Goal: Information Seeking & Learning: Understand process/instructions

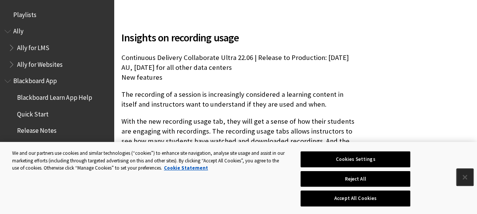
click at [459, 172] on button "Close" at bounding box center [465, 177] width 17 height 17
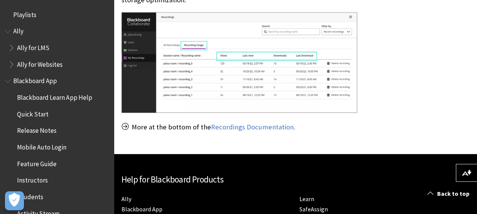
scroll to position [428, 0]
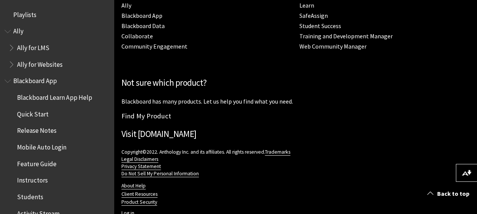
scroll to position [573, 0]
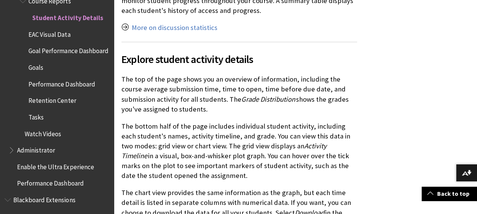
scroll to position [494, 0]
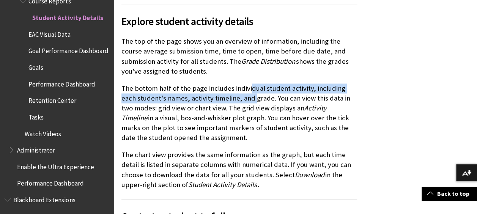
drag, startPoint x: 248, startPoint y: 90, endPoint x: 239, endPoint y: 98, distance: 13.2
click at [239, 98] on p "The bottom half of the page includes individual student activity, including eac…" at bounding box center [240, 114] width 236 height 60
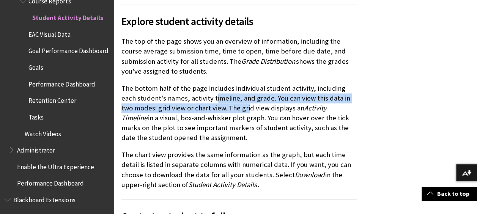
drag, startPoint x: 239, startPoint y: 98, endPoint x: 198, endPoint y: 95, distance: 40.4
click at [198, 95] on p "The bottom half of the page includes individual student activity, including eac…" at bounding box center [240, 114] width 236 height 60
drag, startPoint x: 198, startPoint y: 95, endPoint x: 207, endPoint y: 112, distance: 19.4
click at [207, 112] on p "The bottom half of the page includes individual student activity, including eac…" at bounding box center [240, 114] width 236 height 60
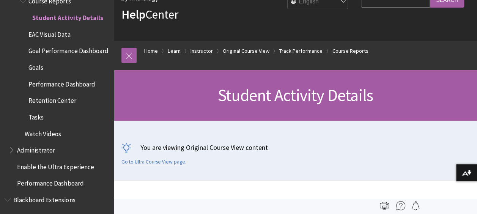
scroll to position [0, 0]
